Goal: Information Seeking & Learning: Learn about a topic

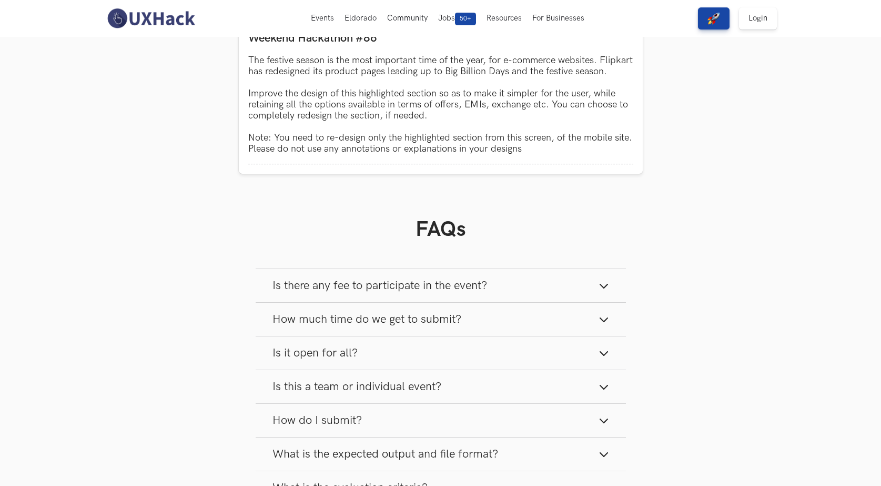
scroll to position [881, 0]
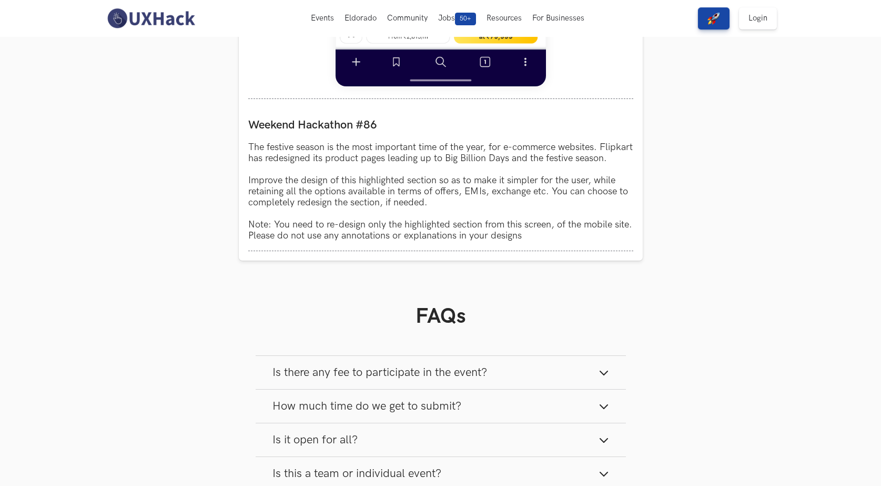
click at [431, 379] on span "Is there any fee to participate in the event?" at bounding box center [380, 372] width 215 height 14
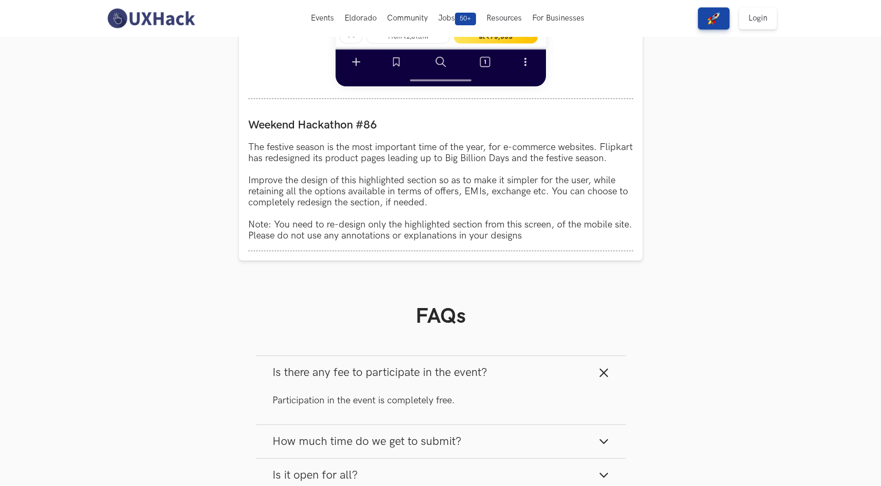
click at [431, 379] on span "Is there any fee to participate in the event?" at bounding box center [380, 372] width 215 height 14
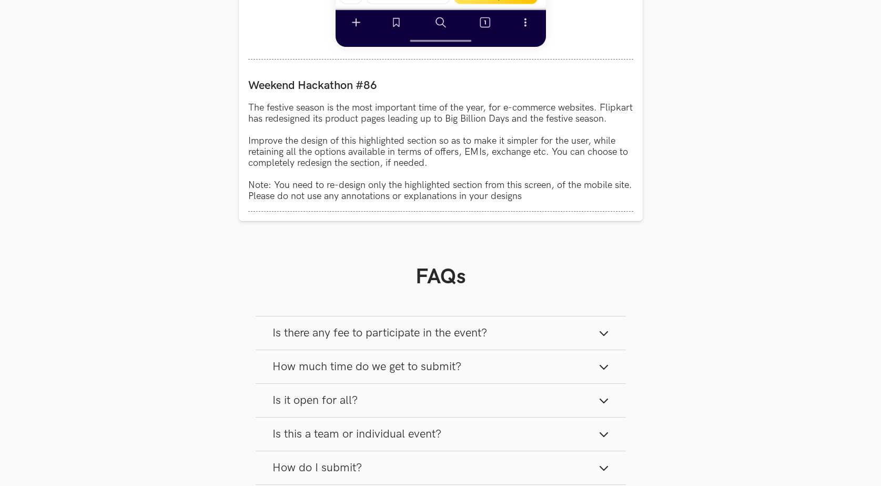
scroll to position [1021, 0]
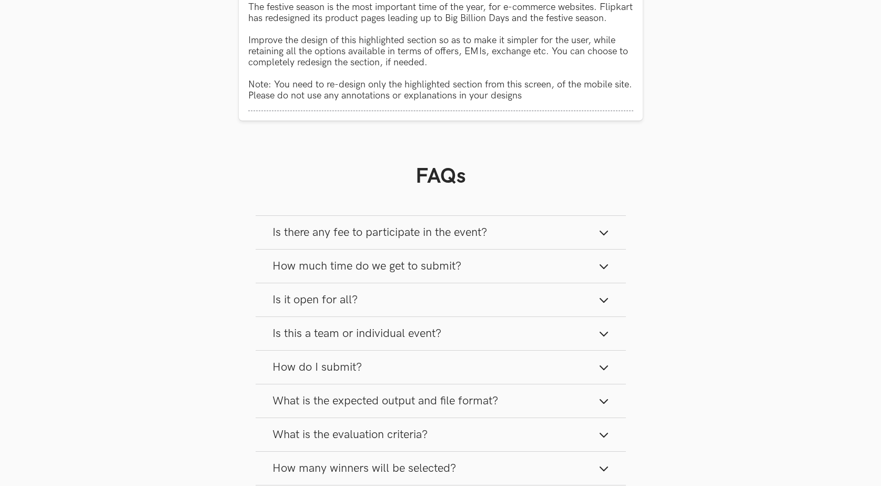
click at [460, 305] on button "Is it open for all?" at bounding box center [441, 299] width 370 height 33
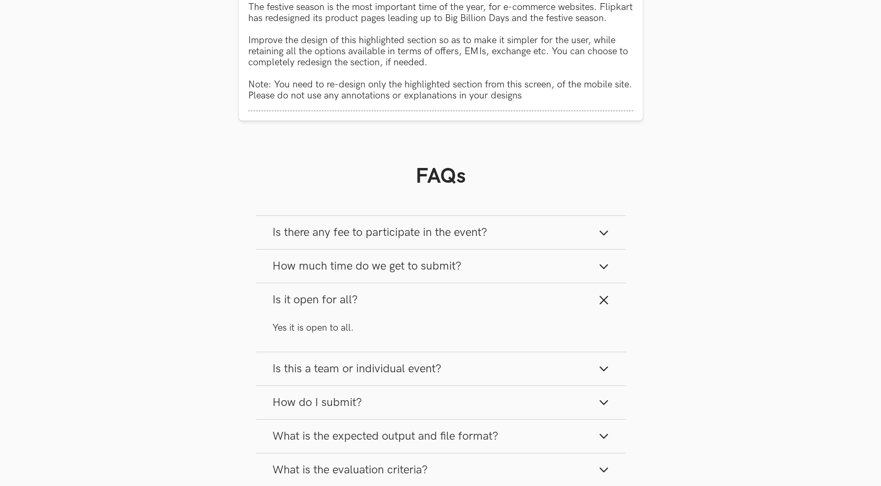
click at [460, 305] on button "Is it open for all?" at bounding box center [441, 299] width 370 height 33
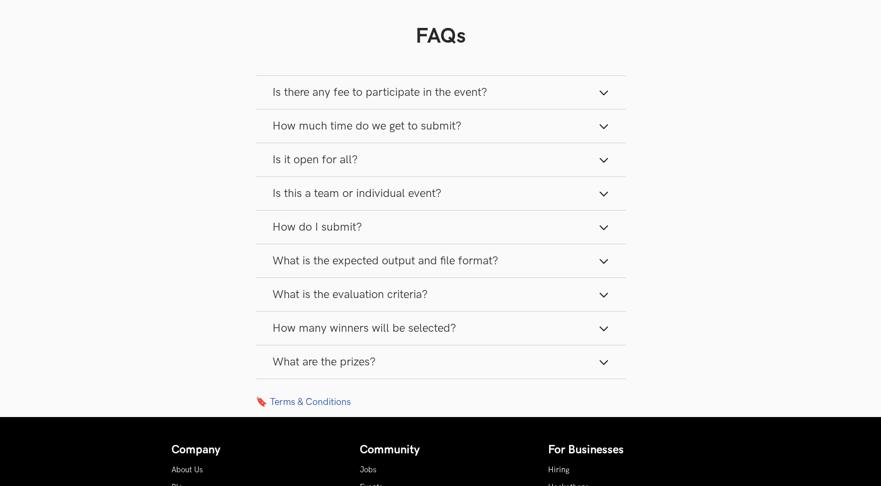
scroll to position [1161, 0]
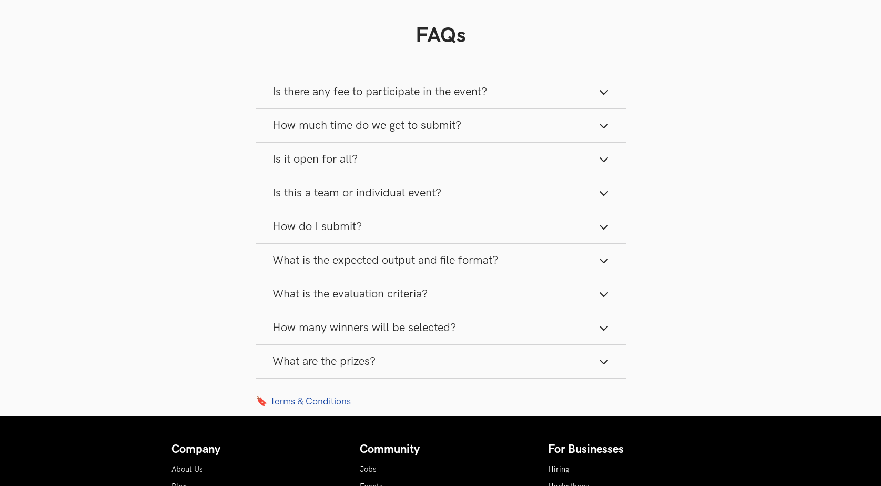
click at [466, 197] on button "Is this a team or individual event?" at bounding box center [441, 192] width 370 height 33
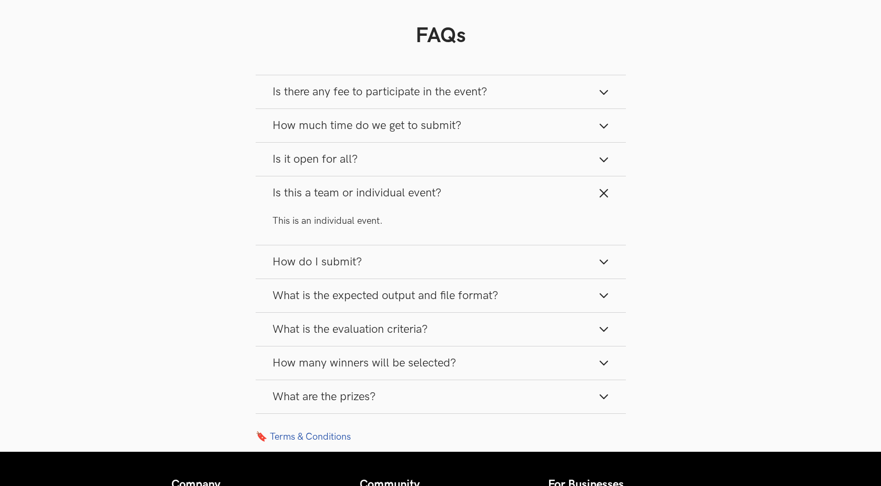
click at [465, 202] on button "Is this a team or individual event?" at bounding box center [441, 192] width 370 height 33
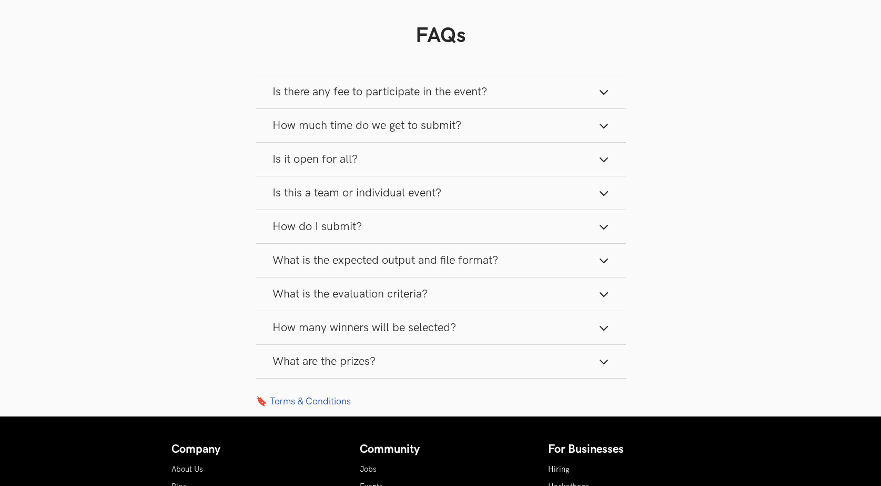
click at [444, 335] on span "How many winners will be selected?" at bounding box center [365, 327] width 184 height 14
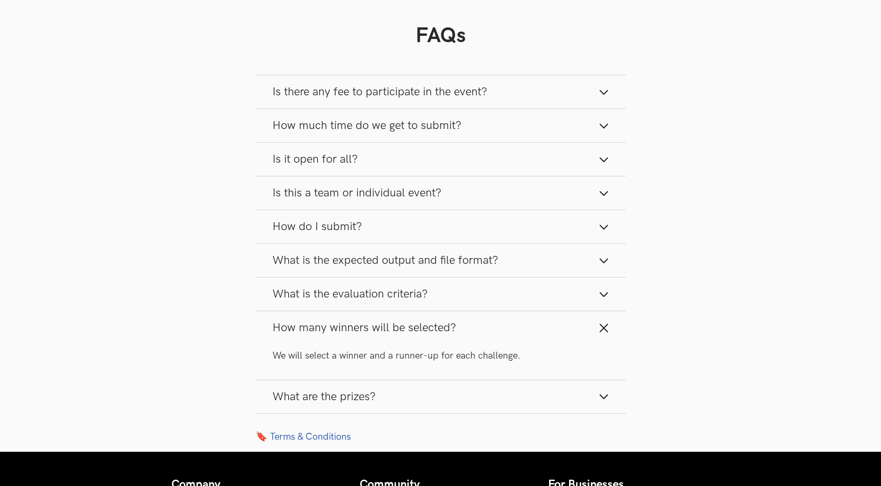
scroll to position [1231, 0]
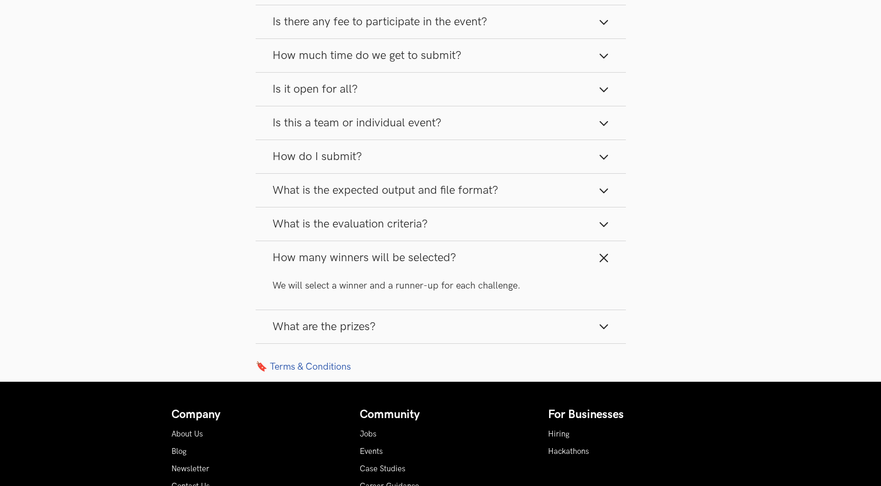
click at [432, 335] on button "What are the prizes?" at bounding box center [441, 326] width 370 height 33
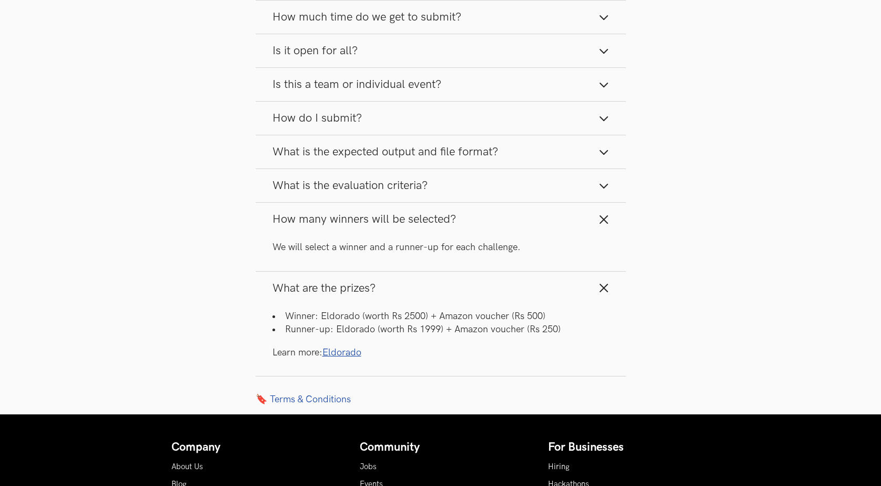
scroll to position [1302, 0]
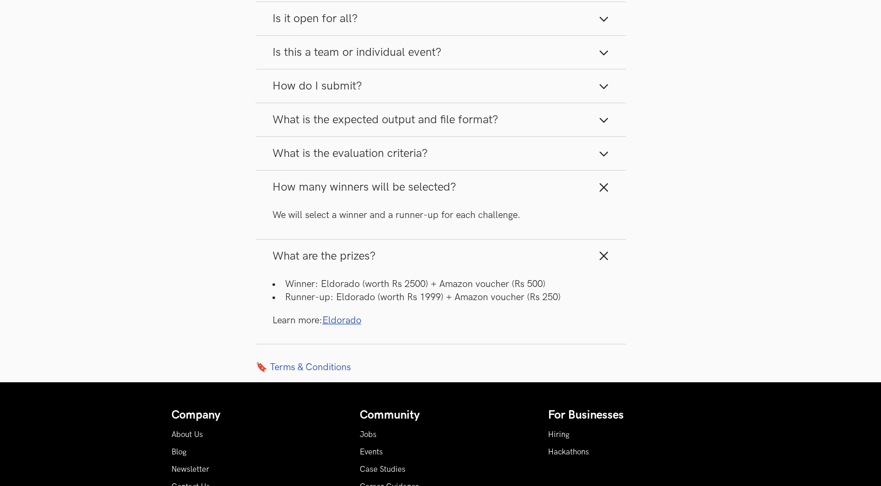
click at [331, 326] on link "Eldorado" at bounding box center [342, 320] width 39 height 11
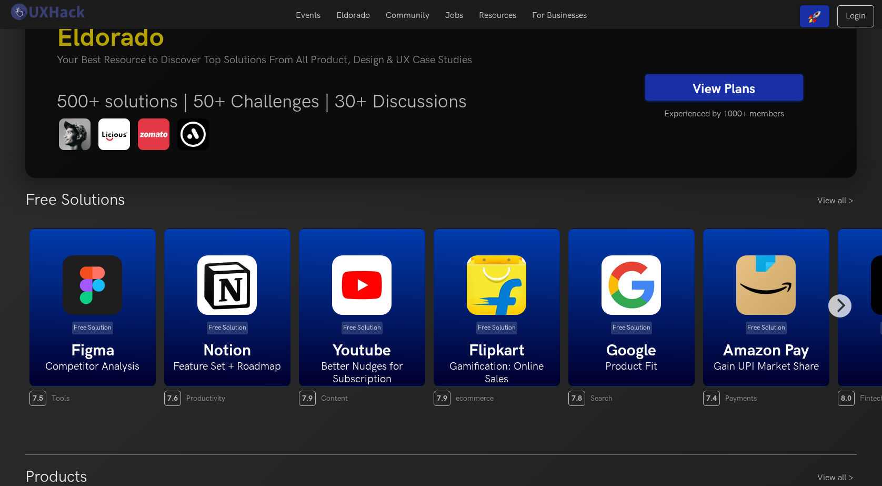
scroll to position [140, 0]
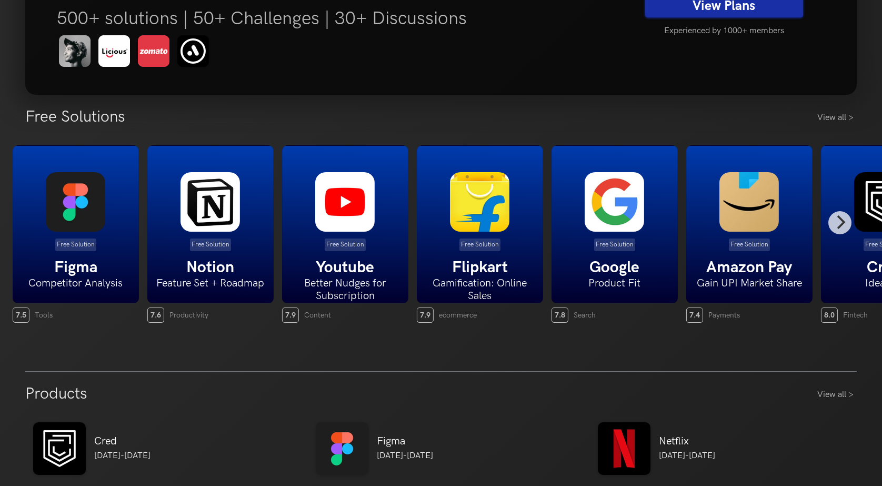
click at [417, 256] on div "Free Solution Flipkart Gamification: Online Sales" at bounding box center [480, 224] width 126 height 158
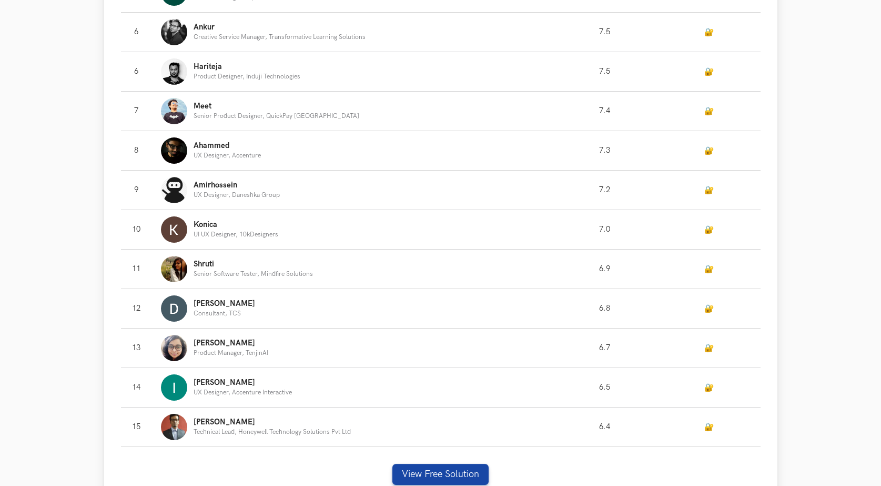
scroll to position [982, 0]
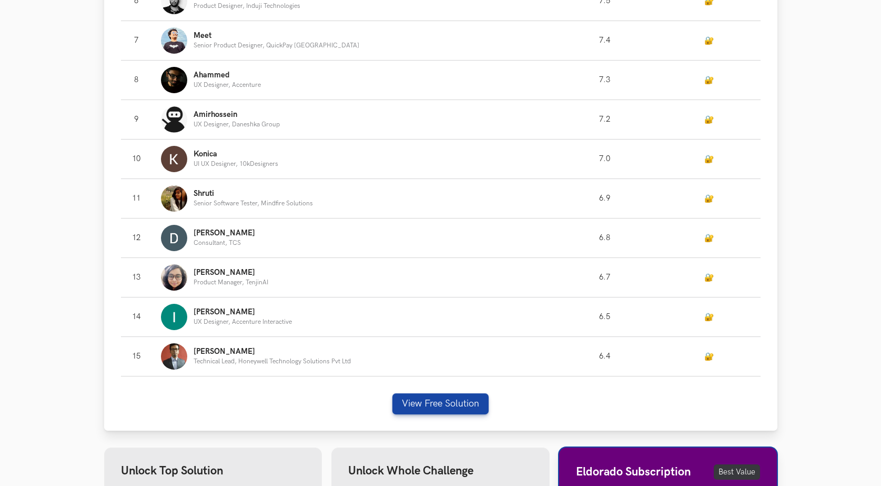
click at [220, 363] on p "Technical Lead, Honeywell Technology Solutions Pvt Ltd" at bounding box center [272, 361] width 157 height 7
click at [211, 349] on p "[PERSON_NAME]" at bounding box center [272, 351] width 157 height 8
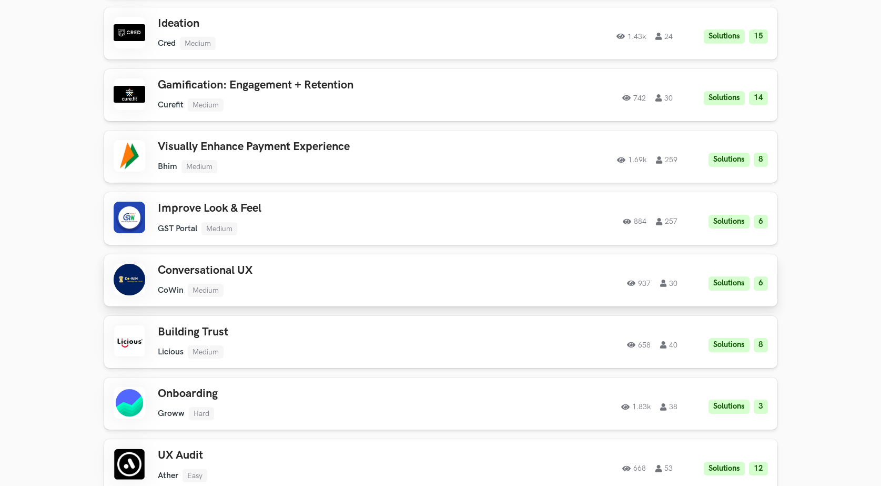
scroll to position [2174, 0]
